Goal: Find specific page/section: Find specific page/section

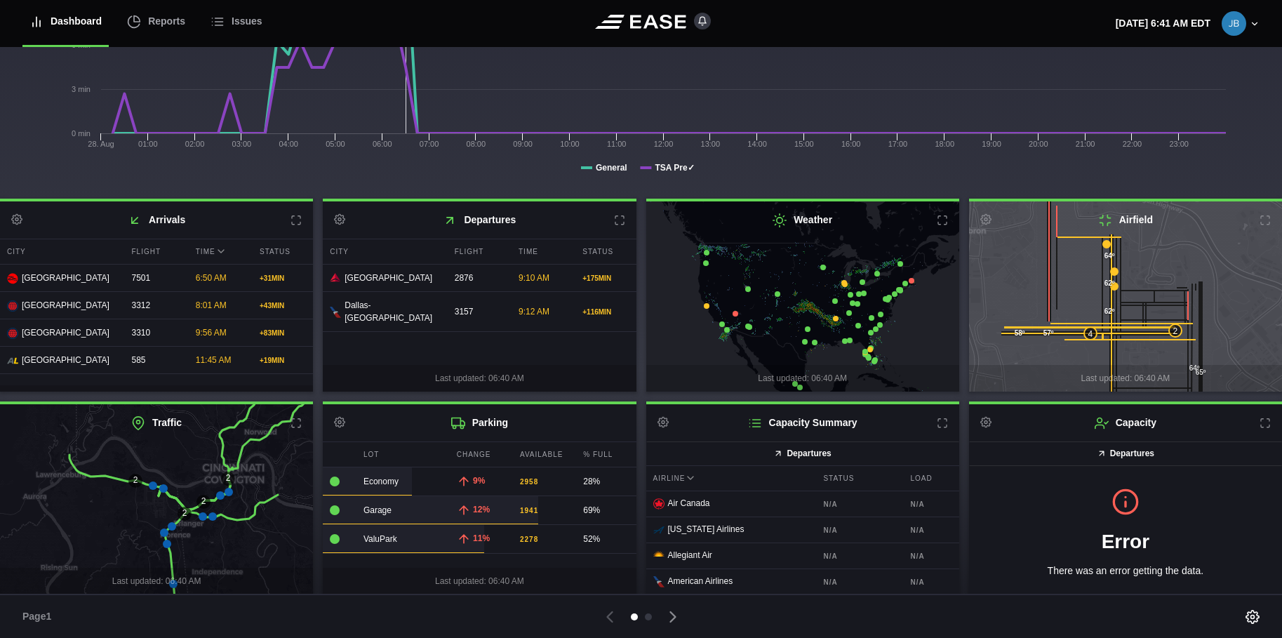
scroll to position [213, 0]
click at [649, 615] on div at bounding box center [648, 616] width 7 height 7
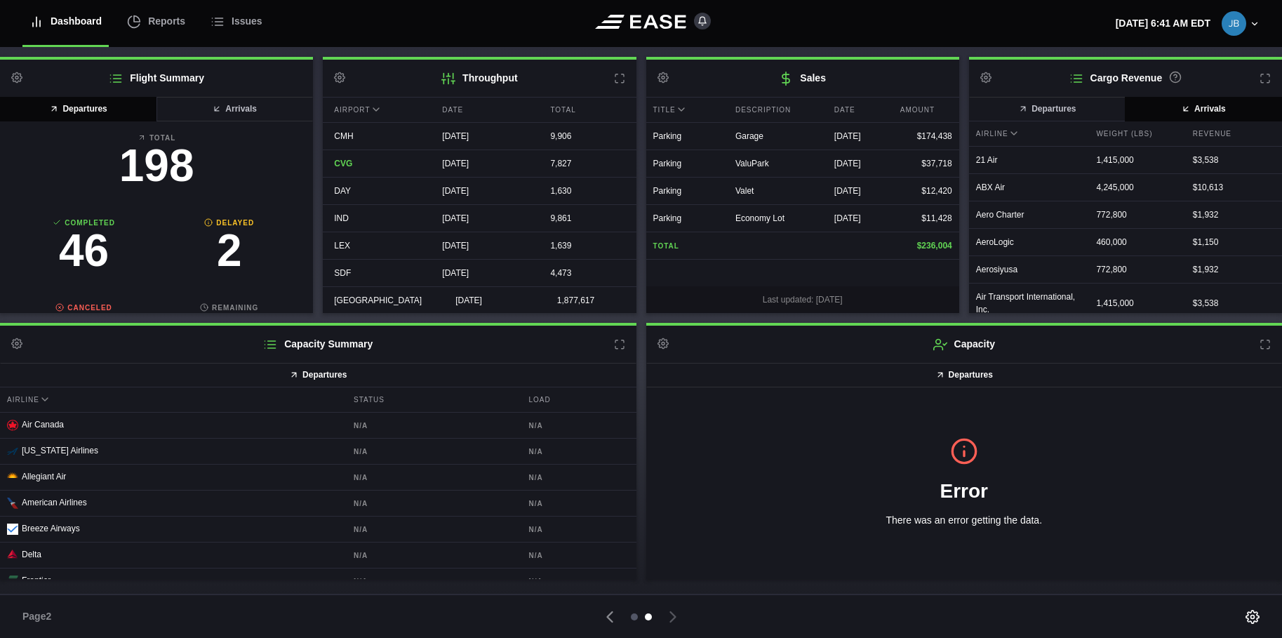
click at [634, 618] on div at bounding box center [634, 616] width 7 height 7
